Goal: Transaction & Acquisition: Book appointment/travel/reservation

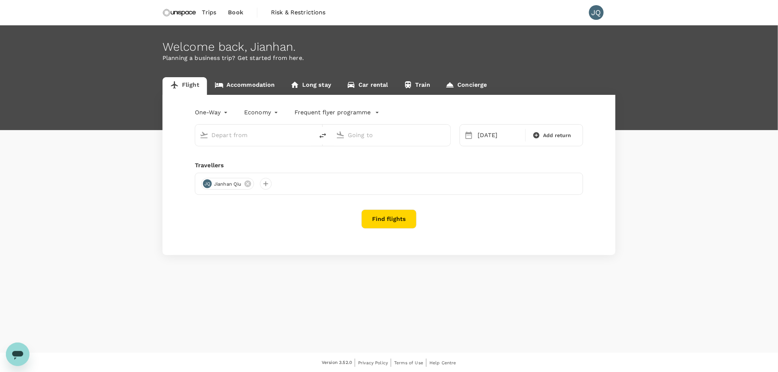
click at [238, 91] on link "Accommodation" at bounding box center [245, 86] width 76 height 18
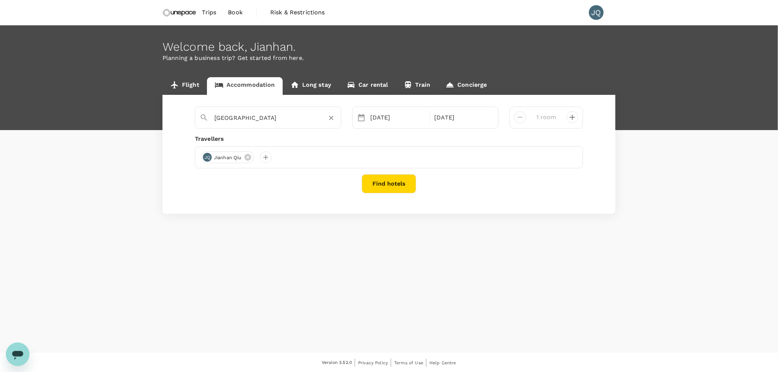
click at [284, 119] on input "[GEOGRAPHIC_DATA]" at bounding box center [265, 117] width 102 height 11
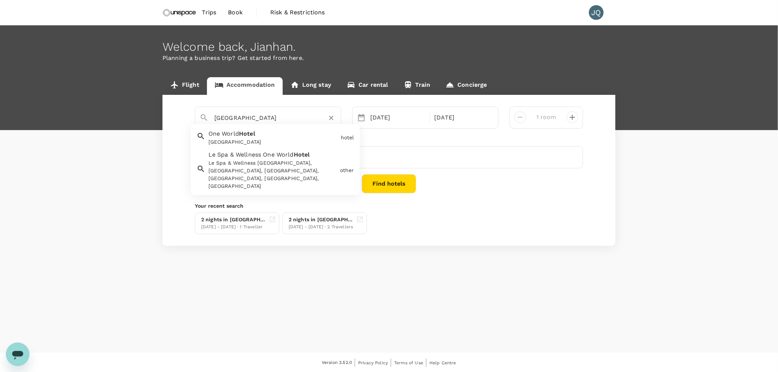
click at [274, 137] on div "[GEOGRAPHIC_DATA]" at bounding box center [272, 136] width 132 height 19
drag, startPoint x: 288, startPoint y: 118, endPoint x: 136, endPoint y: 106, distance: 152.4
click at [136, 106] on div "Flight Accommodation Long stay Car rental Train Concierge One World Hotel [GEOG…" at bounding box center [389, 161] width 778 height 169
type input "[GEOGRAPHIC_DATA]"
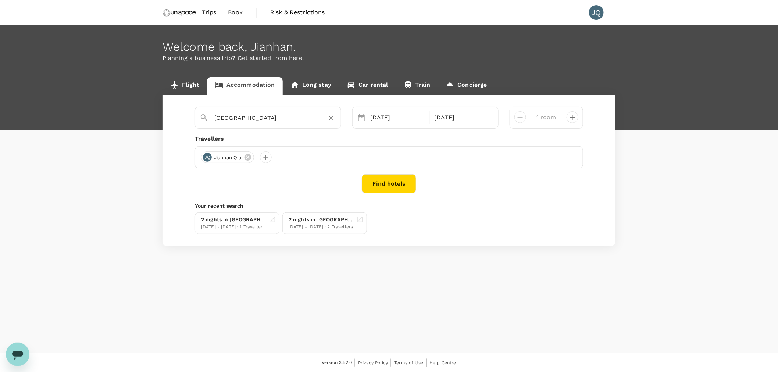
click at [388, 178] on button "Find hotels" at bounding box center [389, 183] width 54 height 19
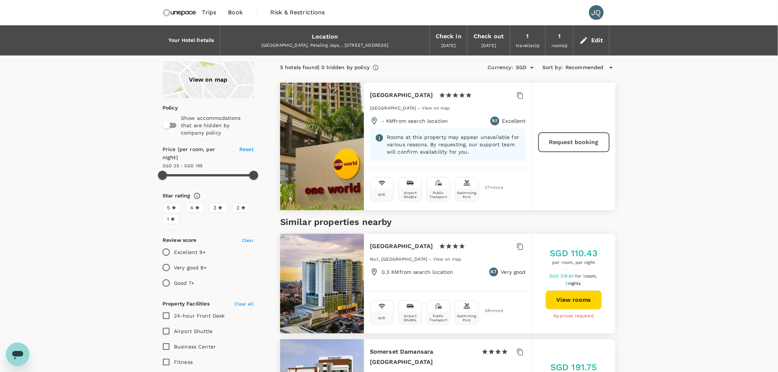
type input "194.26"
click at [328, 39] on div "Location" at bounding box center [325, 37] width 26 height 10
click at [317, 36] on div "Location" at bounding box center [325, 37] width 26 height 10
click at [590, 32] on div "Edit" at bounding box center [592, 41] width 36 height 26
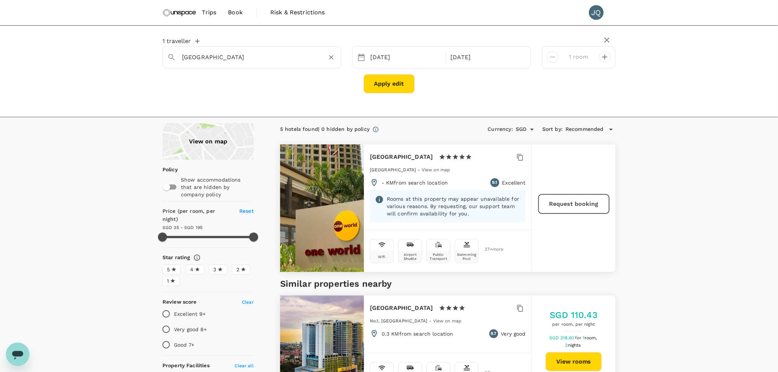
click at [237, 59] on input "[GEOGRAPHIC_DATA]" at bounding box center [249, 56] width 134 height 11
type input "[GEOGRAPHIC_DATA]"
click at [379, 80] on button "Apply edit" at bounding box center [389, 83] width 51 height 19
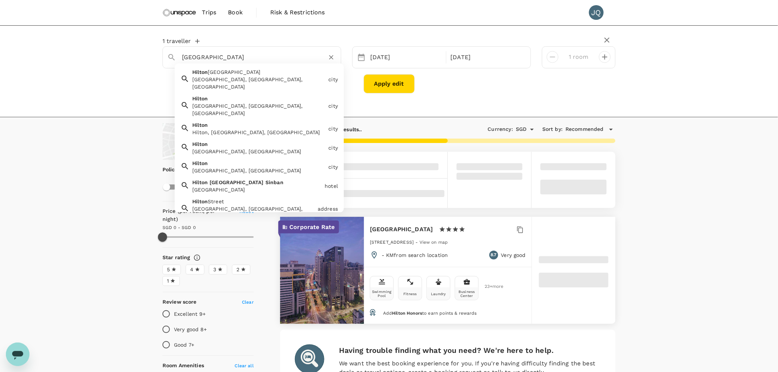
drag, startPoint x: 206, startPoint y: 56, endPoint x: 292, endPoint y: 61, distance: 85.9
click at [292, 61] on input "[GEOGRAPHIC_DATA]" at bounding box center [249, 56] width 134 height 11
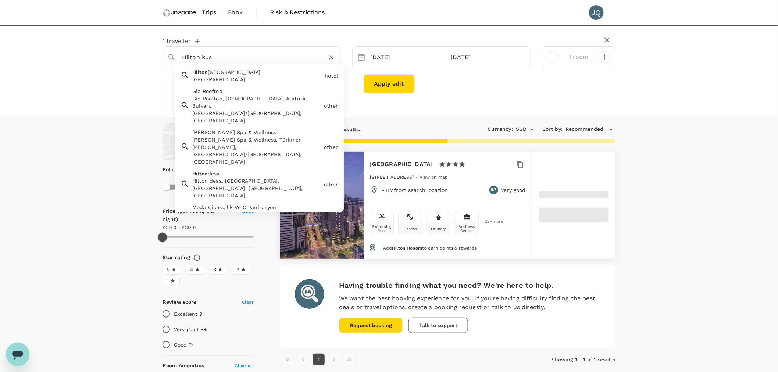
type input "Hilton ku"
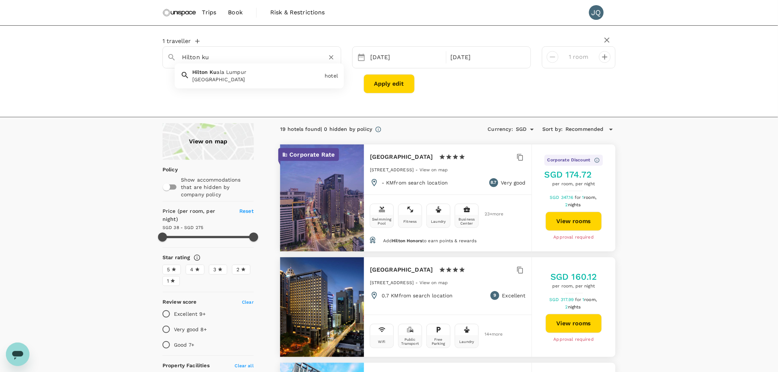
type input "273.85"
click at [283, 76] on div "[GEOGRAPHIC_DATA]" at bounding box center [256, 79] width 129 height 7
type input "[GEOGRAPHIC_DATA]"
click at [377, 81] on button "Apply edit" at bounding box center [389, 83] width 51 height 19
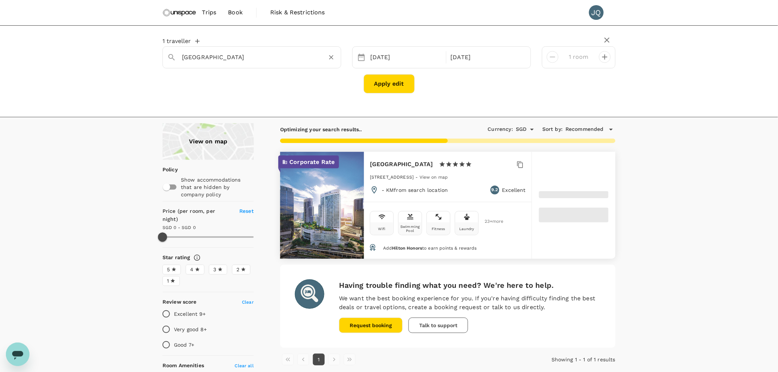
click at [243, 62] on input "[GEOGRAPHIC_DATA]" at bounding box center [249, 56] width 134 height 11
click at [209, 56] on input "[GEOGRAPHIC_DATA]" at bounding box center [249, 56] width 134 height 11
drag, startPoint x: 214, startPoint y: 57, endPoint x: 310, endPoint y: 65, distance: 95.6
click at [310, 65] on div "[GEOGRAPHIC_DATA] [GEOGRAPHIC_DATA] [GEOGRAPHIC_DATA]" at bounding box center [252, 57] width 179 height 22
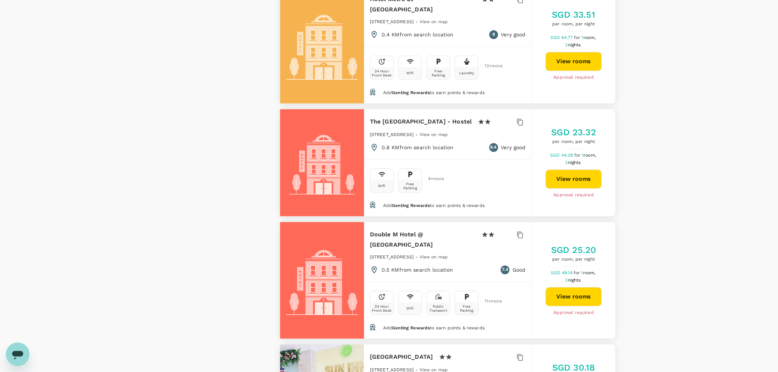
type input "499.87"
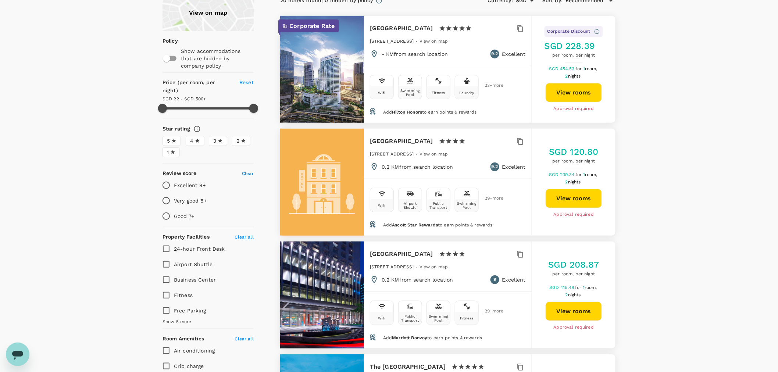
scroll to position [41, 0]
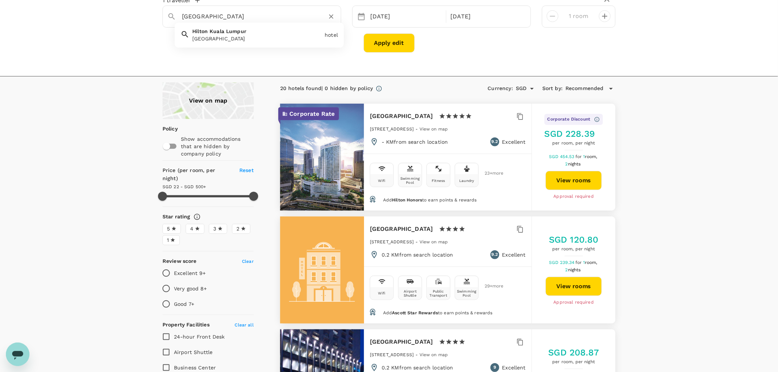
click at [203, 15] on input "[GEOGRAPHIC_DATA]" at bounding box center [249, 16] width 134 height 11
drag, startPoint x: 203, startPoint y: 14, endPoint x: 328, endPoint y: 30, distance: 126.1
click at [307, 28] on div "[GEOGRAPHIC_DATA] [GEOGRAPHIC_DATA] [GEOGRAPHIC_DATA]" at bounding box center [252, 17] width 179 height 22
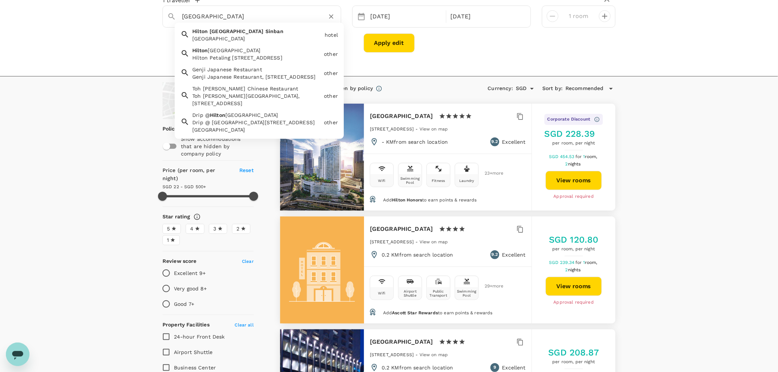
drag, startPoint x: 201, startPoint y: 15, endPoint x: 286, endPoint y: 15, distance: 85.3
click at [286, 18] on input "[GEOGRAPHIC_DATA]" at bounding box center [249, 16] width 134 height 11
drag, startPoint x: 199, startPoint y: 17, endPoint x: 288, endPoint y: 19, distance: 89.0
click at [288, 19] on input "Hilton petaling jaya" at bounding box center [249, 16] width 134 height 11
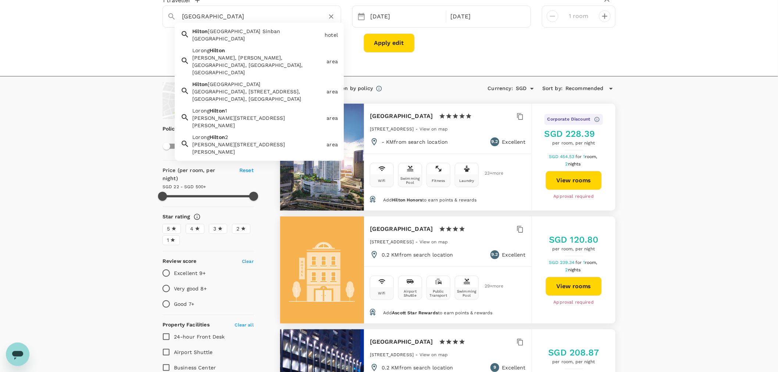
drag, startPoint x: 207, startPoint y: 14, endPoint x: 273, endPoint y: 24, distance: 67.3
click at [273, 24] on div "[GEOGRAPHIC_DATA] [GEOGRAPHIC_DATA] [GEOGRAPHIC_DATA] [GEOGRAPHIC_DATA] [GEOGRA…" at bounding box center [252, 17] width 179 height 22
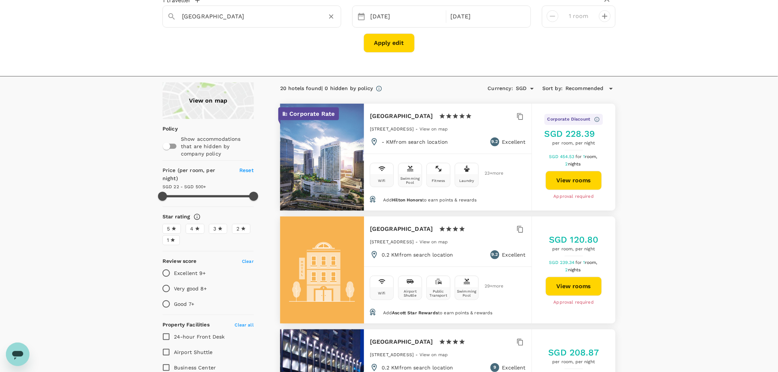
type input "[GEOGRAPHIC_DATA]"
click at [207, 102] on div "View on map" at bounding box center [208, 100] width 91 height 37
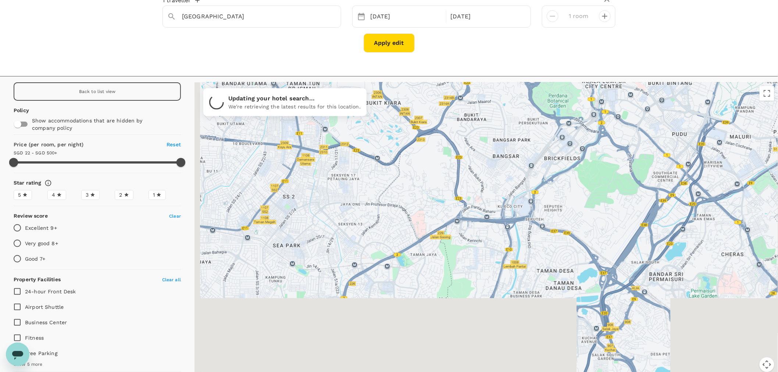
drag, startPoint x: 451, startPoint y: 181, endPoint x: 467, endPoint y: 150, distance: 35.0
click at [467, 150] on div at bounding box center [487, 231] width 584 height 299
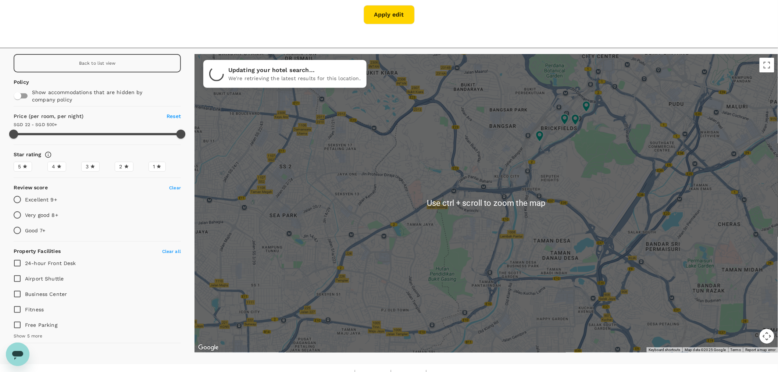
scroll to position [81, 0]
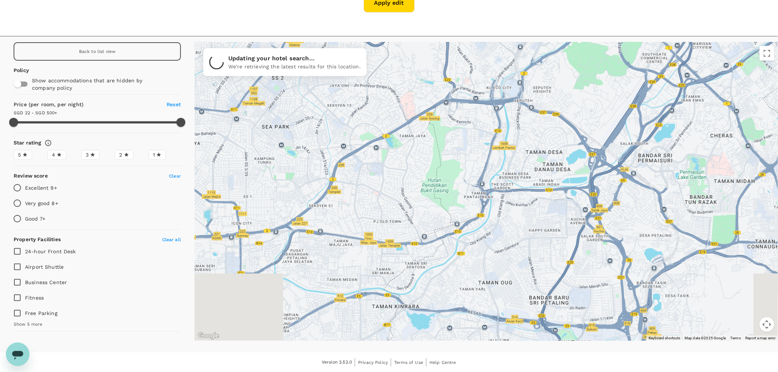
drag, startPoint x: 449, startPoint y: 263, endPoint x: 442, endPoint y: 181, distance: 82.7
click at [442, 181] on div at bounding box center [487, 191] width 584 height 299
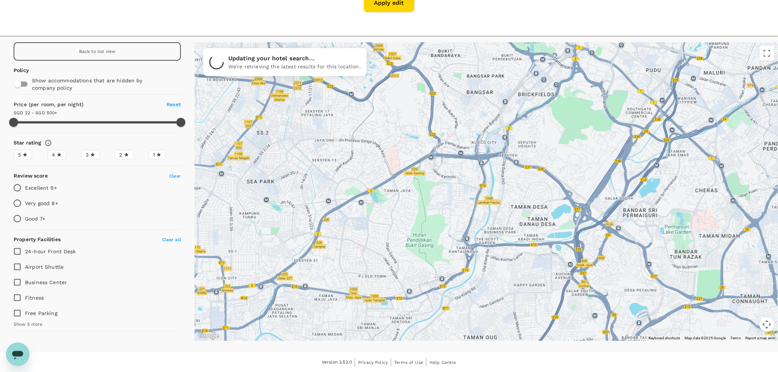
drag, startPoint x: 494, startPoint y: 127, endPoint x: 474, endPoint y: 245, distance: 120.3
click at [474, 245] on div at bounding box center [487, 191] width 584 height 299
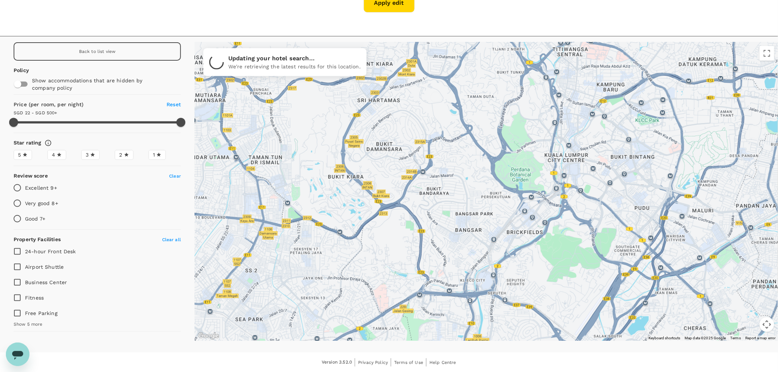
drag, startPoint x: 434, startPoint y: 140, endPoint x: 425, endPoint y: 230, distance: 90.9
click at [425, 230] on div at bounding box center [487, 191] width 584 height 299
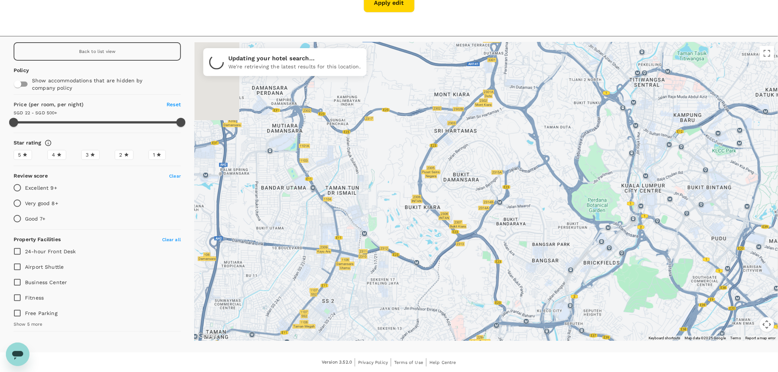
drag, startPoint x: 412, startPoint y: 193, endPoint x: 467, endPoint y: 149, distance: 71.1
click at [467, 149] on div at bounding box center [487, 191] width 584 height 299
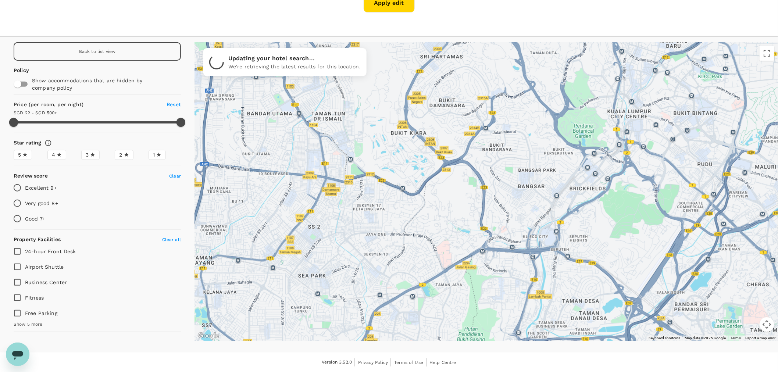
drag, startPoint x: 439, startPoint y: 189, endPoint x: 436, endPoint y: 164, distance: 25.1
click at [436, 164] on div at bounding box center [487, 191] width 584 height 299
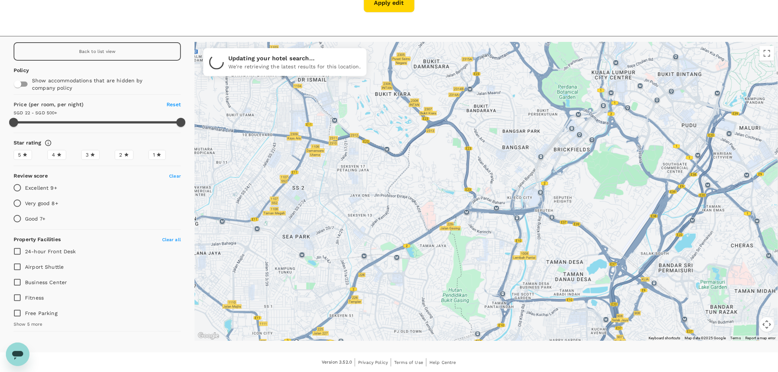
drag, startPoint x: 435, startPoint y: 223, endPoint x: 421, endPoint y: 209, distance: 20.0
click at [421, 209] on div at bounding box center [487, 191] width 584 height 299
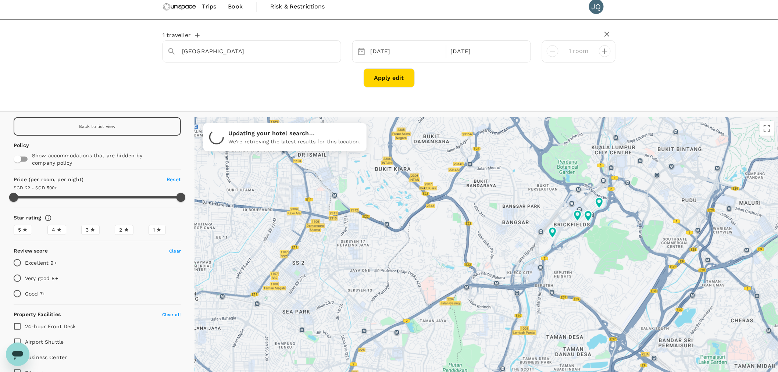
scroll to position [0, 0]
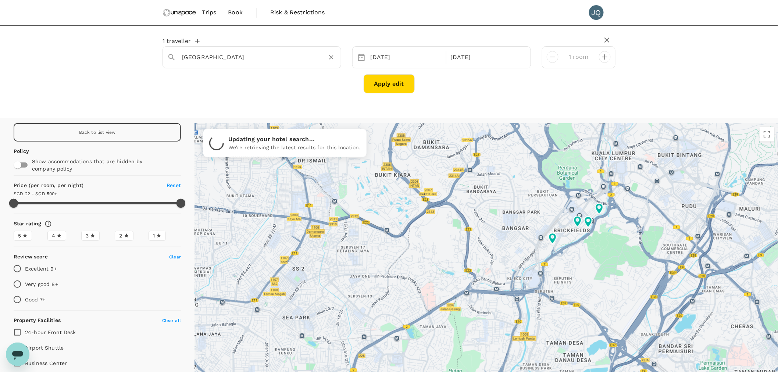
drag, startPoint x: 223, startPoint y: 54, endPoint x: 219, endPoint y: 54, distance: 4.4
click at [223, 54] on input "[GEOGRAPHIC_DATA]" at bounding box center [249, 56] width 134 height 11
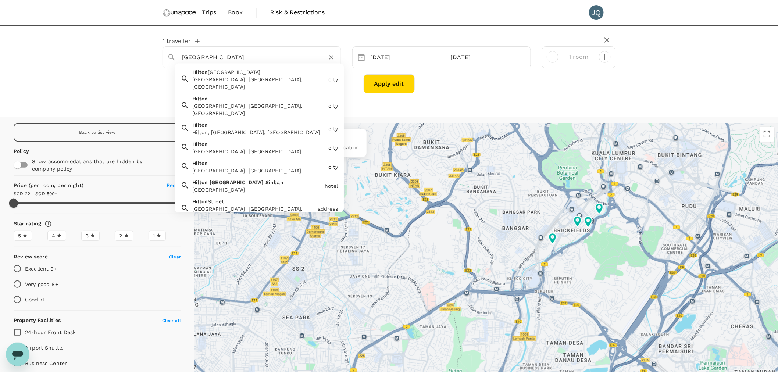
type input "499.87"
click at [207, 56] on input "[GEOGRAPHIC_DATA]" at bounding box center [249, 56] width 134 height 11
drag, startPoint x: 200, startPoint y: 53, endPoint x: 285, endPoint y: 60, distance: 84.5
click at [285, 60] on input "[GEOGRAPHIC_DATA]" at bounding box center [249, 56] width 134 height 11
type input "[GEOGRAPHIC_DATA]"
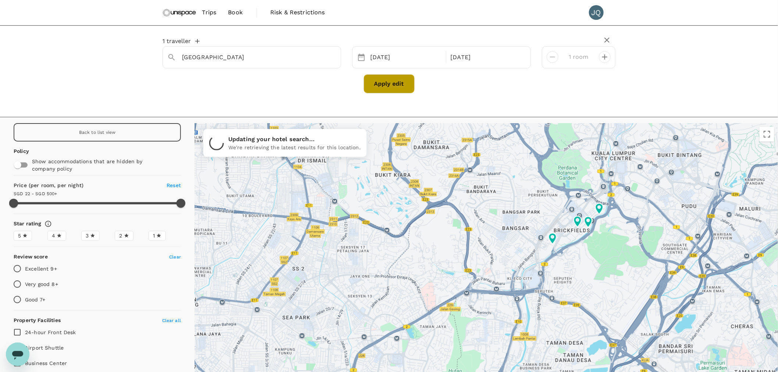
click at [369, 80] on button "Apply edit" at bounding box center [389, 83] width 51 height 19
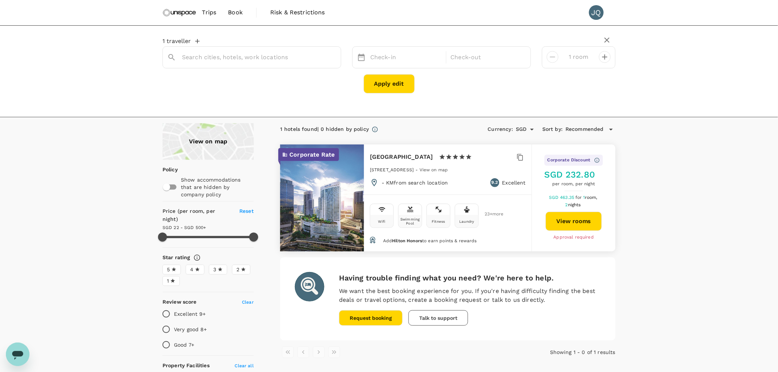
type input "[GEOGRAPHIC_DATA]"
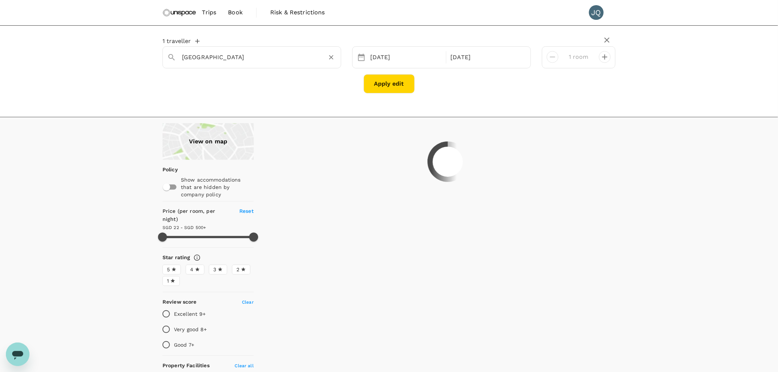
click at [229, 60] on input "[GEOGRAPHIC_DATA]" at bounding box center [249, 56] width 134 height 11
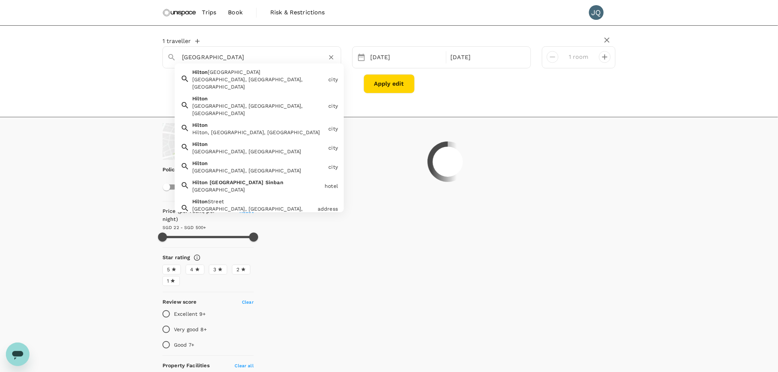
drag, startPoint x: 216, startPoint y: 54, endPoint x: 305, endPoint y: 64, distance: 89.2
click at [305, 64] on div "[GEOGRAPHIC_DATA] [GEOGRAPHIC_DATA] [GEOGRAPHIC_DATA], [GEOGRAPHIC_DATA], [GEOG…" at bounding box center [252, 57] width 179 height 22
type input "499.87"
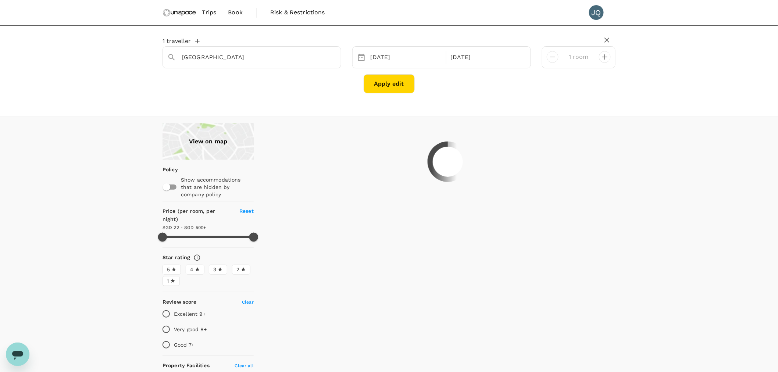
drag, startPoint x: 341, startPoint y: 52, endPoint x: 337, endPoint y: 53, distance: 4.5
click at [341, 52] on div "[GEOGRAPHIC_DATA] Sinban [DATE] [DATE] room" at bounding box center [389, 57] width 464 height 22
click at [336, 53] on div at bounding box center [331, 57] width 10 height 10
click at [330, 53] on button "Clear" at bounding box center [331, 57] width 10 height 10
type input "273.85"
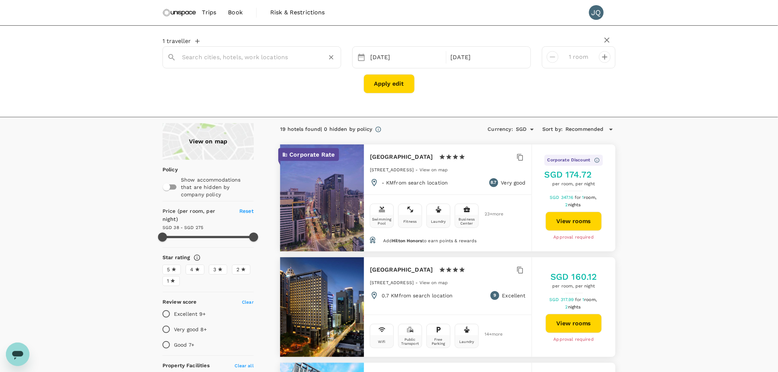
click at [280, 59] on input "text" at bounding box center [249, 56] width 134 height 11
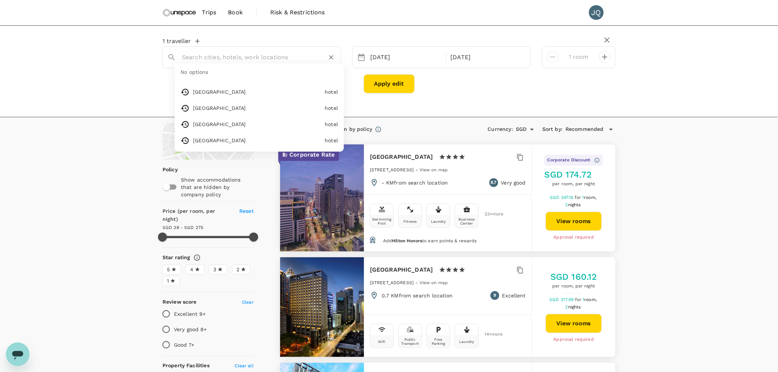
click at [280, 59] on input "text" at bounding box center [249, 56] width 134 height 11
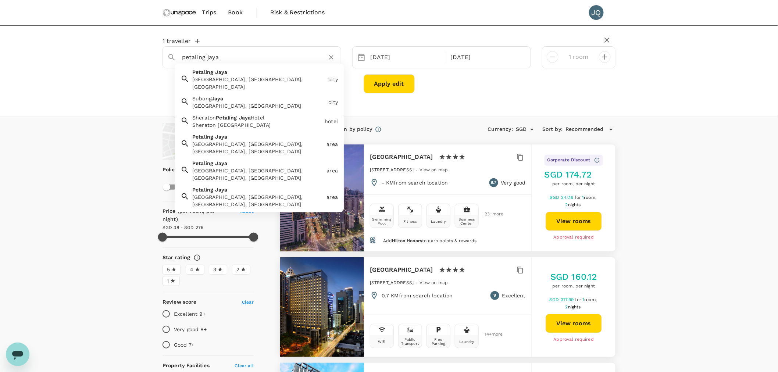
click at [284, 75] on div "[GEOGRAPHIC_DATA], [GEOGRAPHIC_DATA], [GEOGRAPHIC_DATA]" at bounding box center [257, 78] width 136 height 25
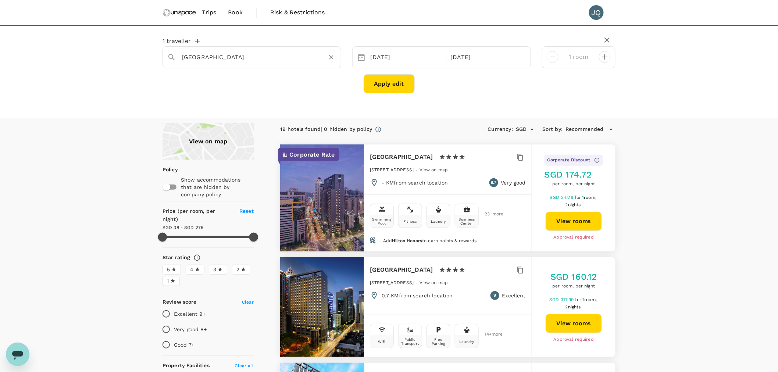
type input "[GEOGRAPHIC_DATA]"
click at [367, 82] on button "Apply edit" at bounding box center [389, 83] width 51 height 19
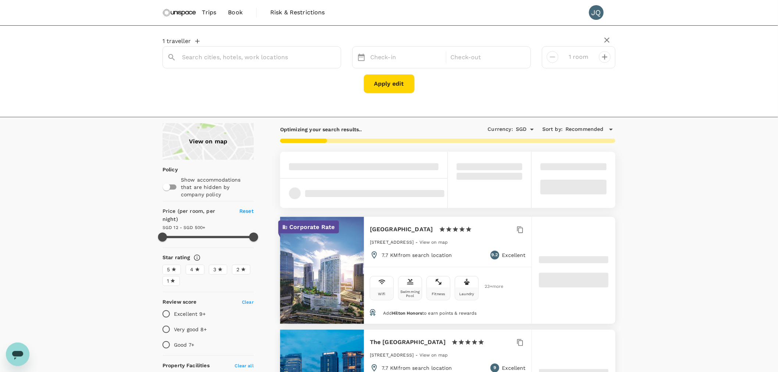
type input "[GEOGRAPHIC_DATA]"
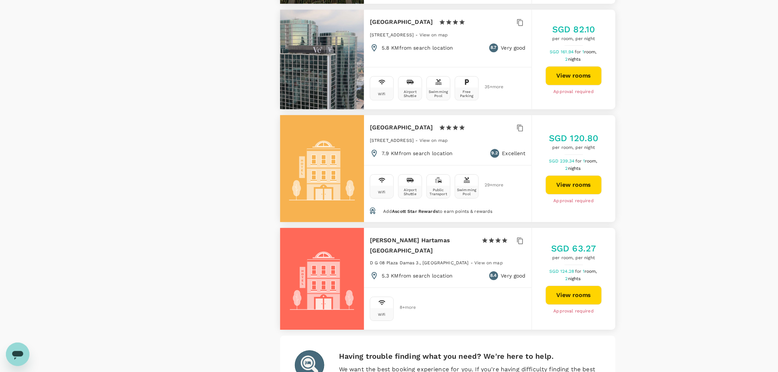
scroll to position [2122, 0]
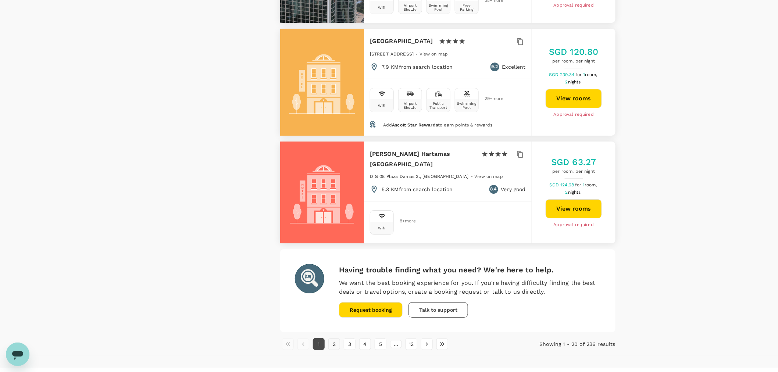
click at [336, 338] on button "2" at bounding box center [334, 344] width 12 height 12
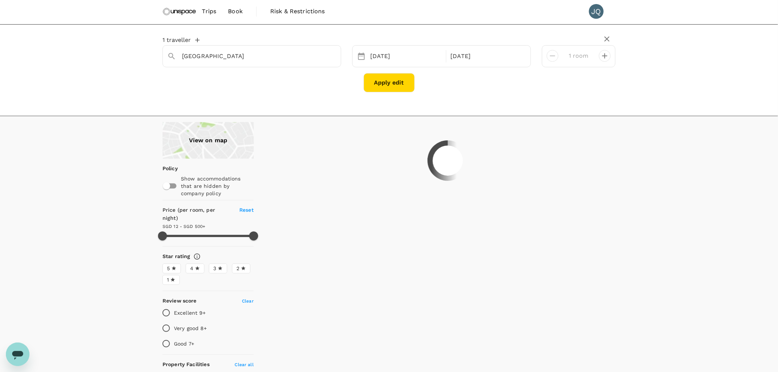
scroll to position [0, 0]
click at [221, 140] on div "View on map" at bounding box center [208, 141] width 91 height 37
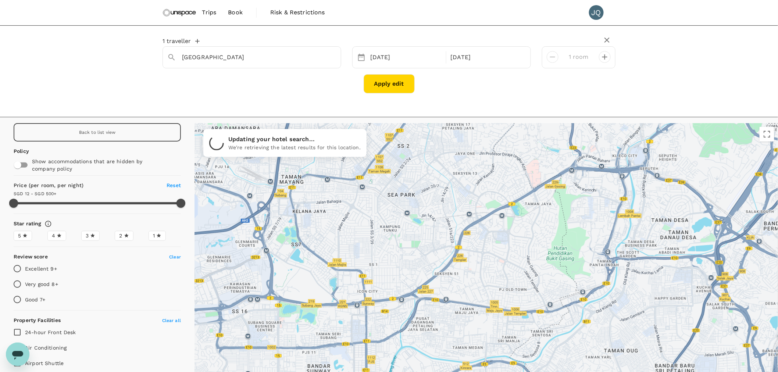
drag, startPoint x: 413, startPoint y: 314, endPoint x: 410, endPoint y: 265, distance: 49.7
click at [410, 265] on div at bounding box center [487, 272] width 584 height 299
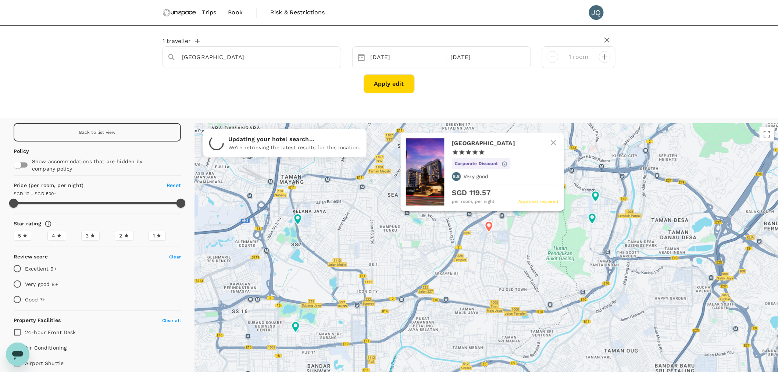
click at [491, 228] on icon at bounding box center [489, 226] width 8 height 11
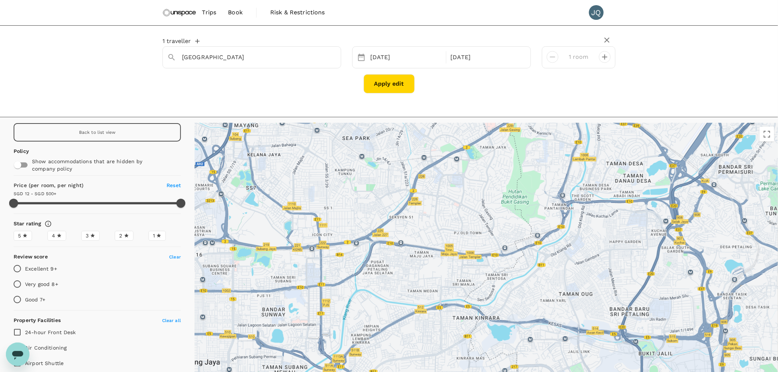
drag, startPoint x: 559, startPoint y: 295, endPoint x: 510, endPoint y: 230, distance: 81.9
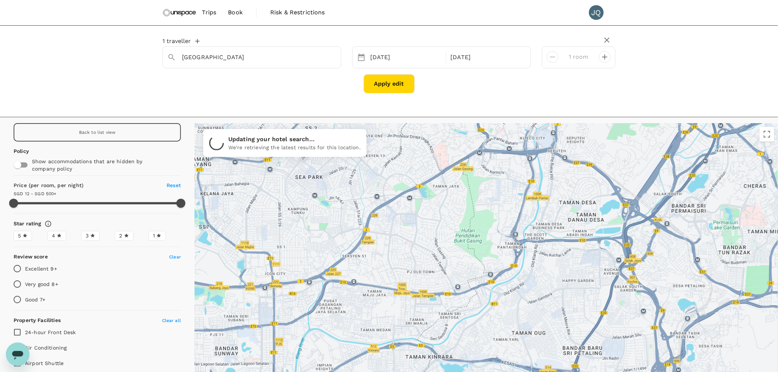
drag, startPoint x: 488, startPoint y: 215, endPoint x: 439, endPoint y: 288, distance: 87.8
click at [439, 288] on div at bounding box center [487, 272] width 584 height 299
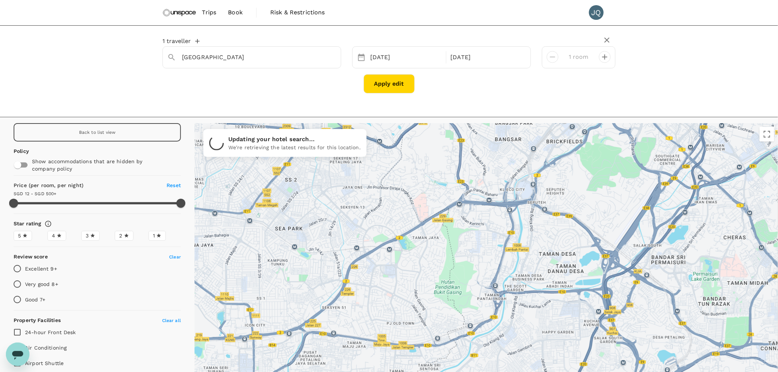
drag, startPoint x: 475, startPoint y: 238, endPoint x: 466, endPoint y: 267, distance: 29.9
click at [466, 267] on div at bounding box center [487, 272] width 584 height 299
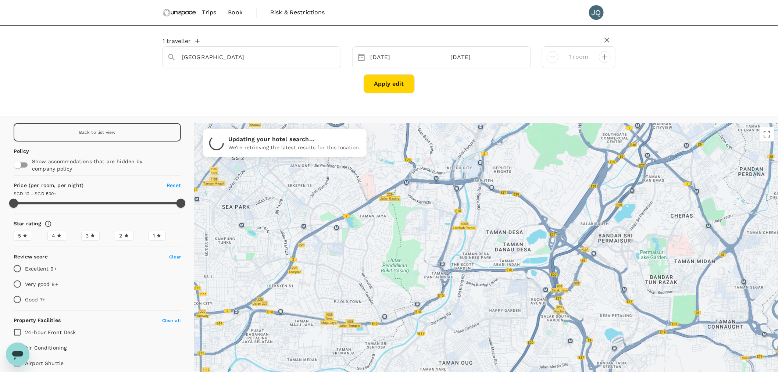
drag, startPoint x: 516, startPoint y: 220, endPoint x: 460, endPoint y: 202, distance: 58.9
click at [460, 202] on div at bounding box center [487, 272] width 584 height 299
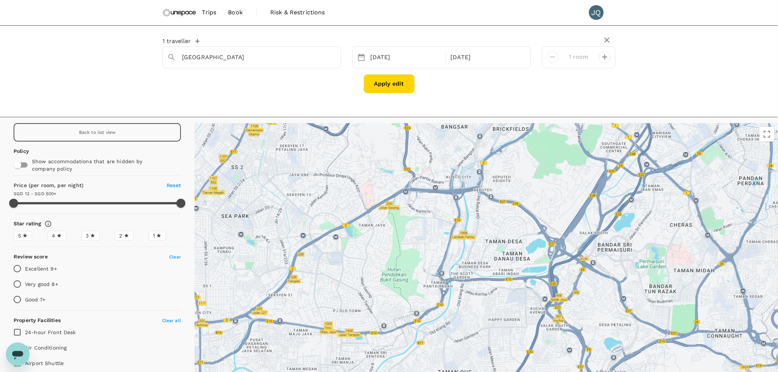
drag, startPoint x: 368, startPoint y: 237, endPoint x: 360, endPoint y: 246, distance: 12.8
click at [372, 253] on div at bounding box center [487, 272] width 584 height 299
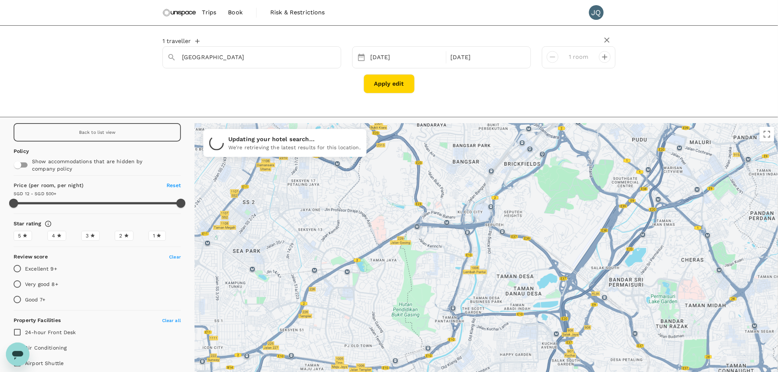
drag, startPoint x: 350, startPoint y: 225, endPoint x: 360, endPoint y: 265, distance: 40.9
click at [360, 268] on div at bounding box center [487, 272] width 584 height 299
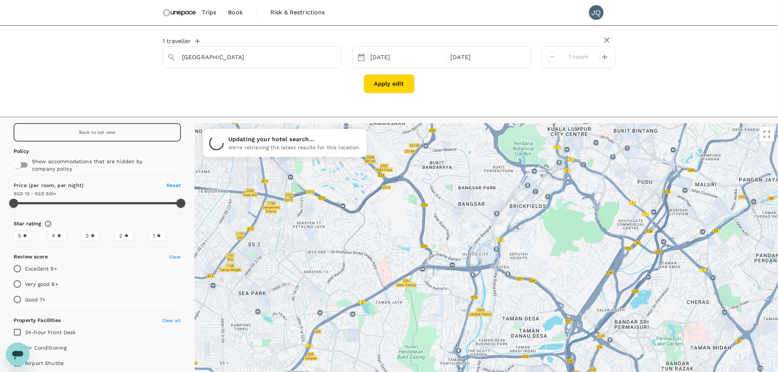
drag, startPoint x: 371, startPoint y: 234, endPoint x: 360, endPoint y: 247, distance: 17.2
click at [369, 261] on div at bounding box center [487, 272] width 584 height 299
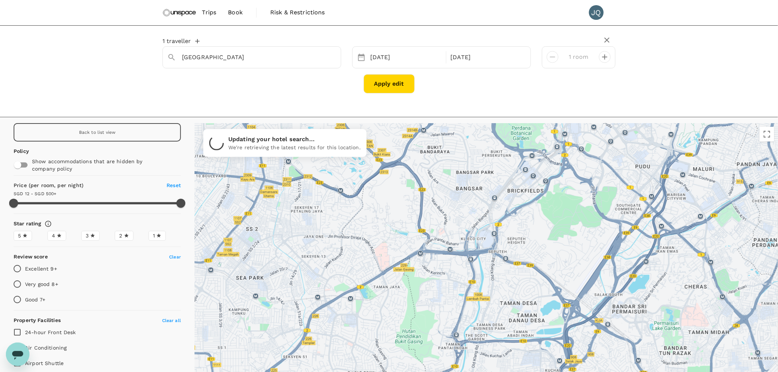
drag, startPoint x: 367, startPoint y: 296, endPoint x: 357, endPoint y: 210, distance: 87.0
click at [357, 210] on div at bounding box center [487, 272] width 584 height 299
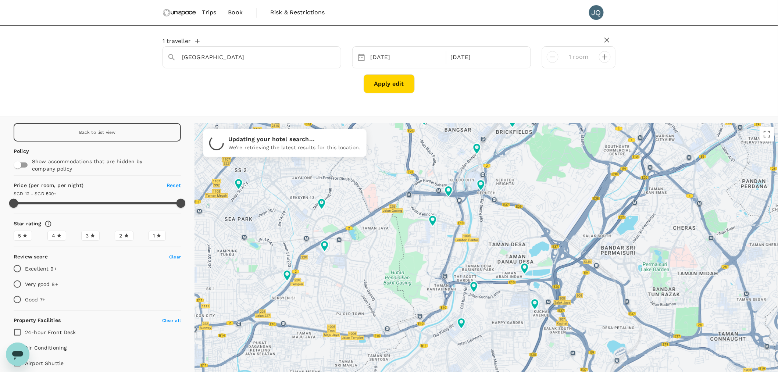
drag, startPoint x: 387, startPoint y: 302, endPoint x: 387, endPoint y: 244, distance: 57.7
click at [387, 244] on div at bounding box center [487, 272] width 584 height 299
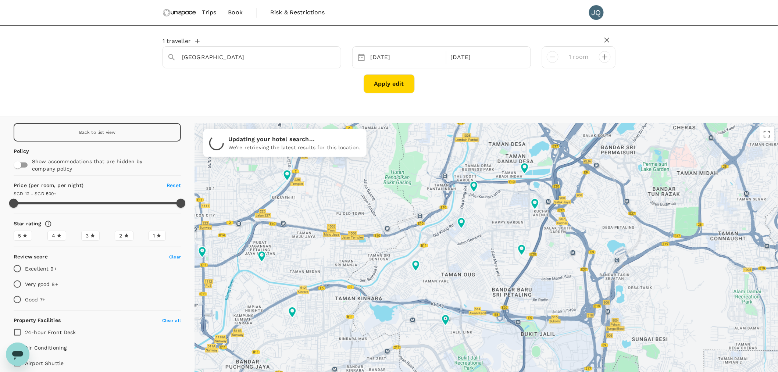
type input "499.25"
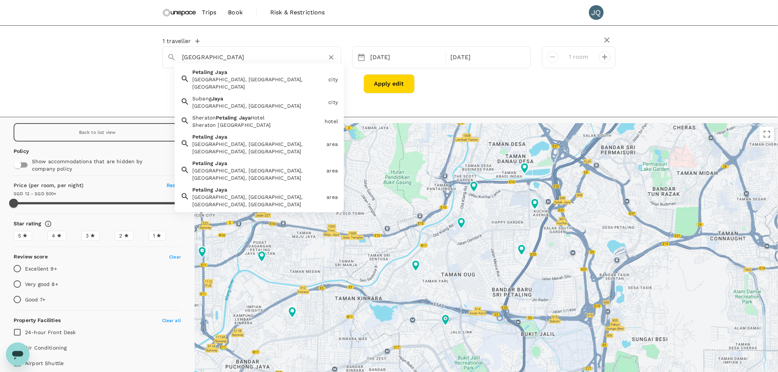
click at [224, 56] on input "[GEOGRAPHIC_DATA]" at bounding box center [249, 56] width 134 height 11
paste input "Hilton"
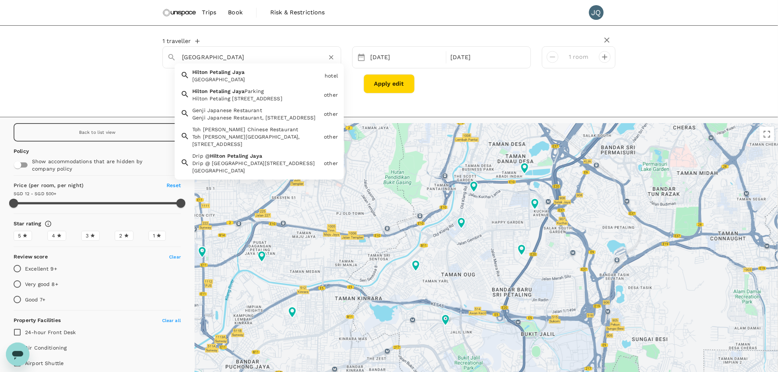
click at [280, 76] on div "[GEOGRAPHIC_DATA]" at bounding box center [256, 79] width 129 height 7
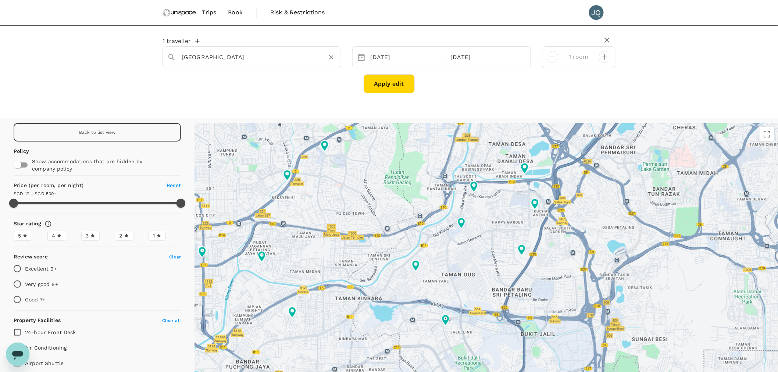
type input "[GEOGRAPHIC_DATA]"
click at [384, 79] on button "Apply edit" at bounding box center [389, 83] width 51 height 19
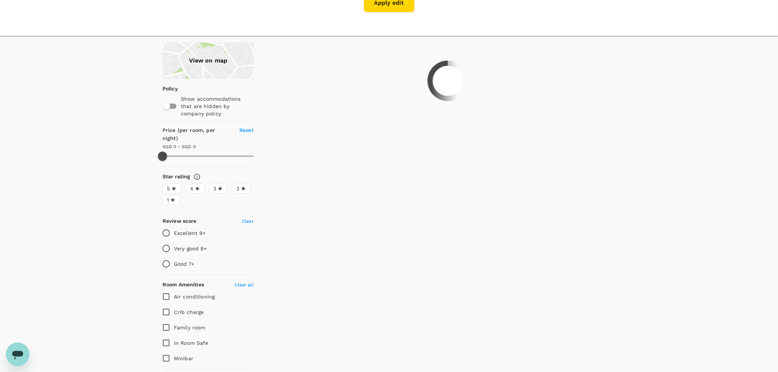
scroll to position [82, 0]
type input "223.42"
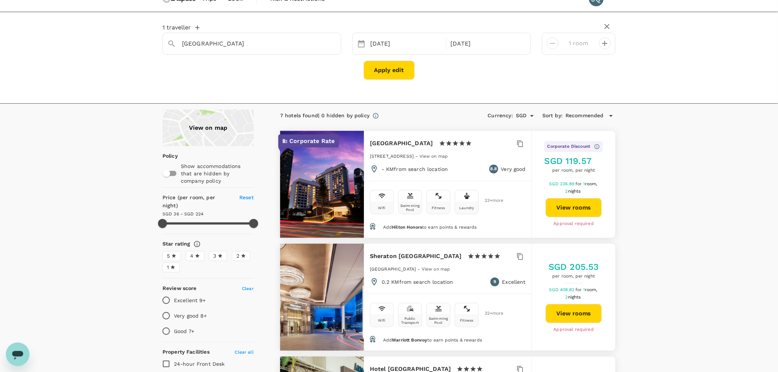
scroll to position [0, 0]
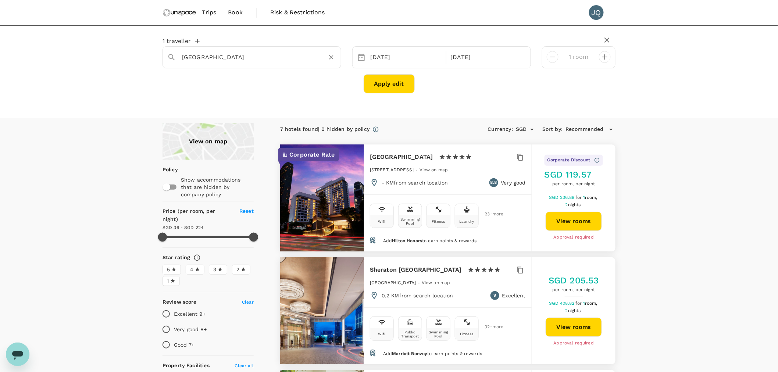
drag, startPoint x: 249, startPoint y: 64, endPoint x: 163, endPoint y: 56, distance: 86.8
click at [163, 56] on div "[GEOGRAPHIC_DATA]" at bounding box center [252, 57] width 179 height 22
click at [238, 61] on input "[GEOGRAPHIC_DATA]" at bounding box center [249, 56] width 134 height 11
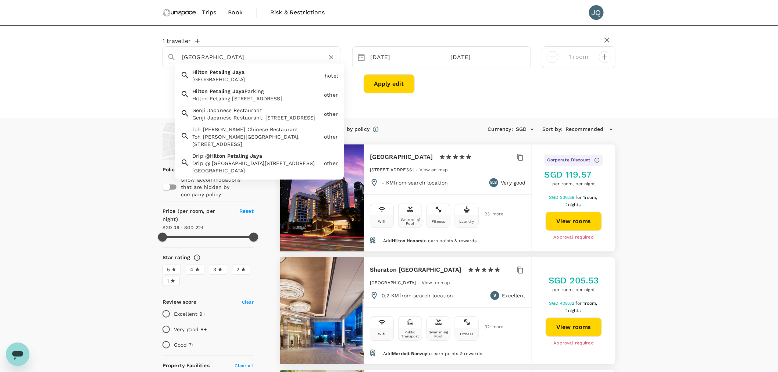
click at [249, 54] on input "[GEOGRAPHIC_DATA]" at bounding box center [249, 56] width 134 height 11
type input "w"
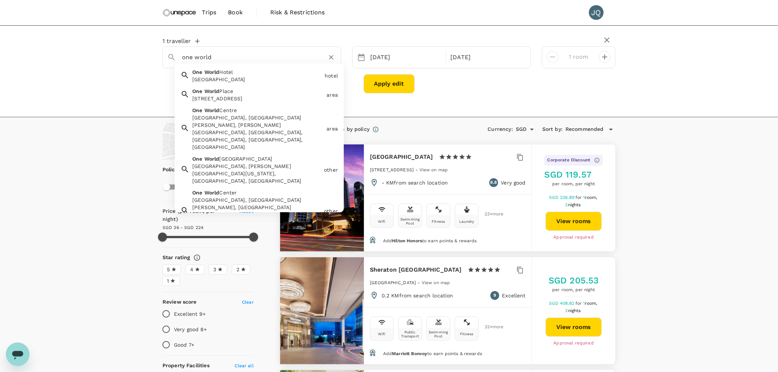
click at [260, 71] on div "[GEOGRAPHIC_DATA]" at bounding box center [255, 75] width 132 height 18
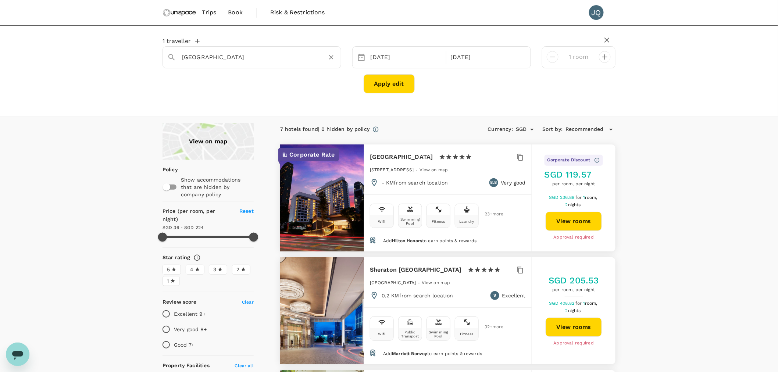
type input "[GEOGRAPHIC_DATA]"
click at [378, 87] on button "Apply edit" at bounding box center [389, 83] width 51 height 19
